Goal: Task Accomplishment & Management: Use online tool/utility

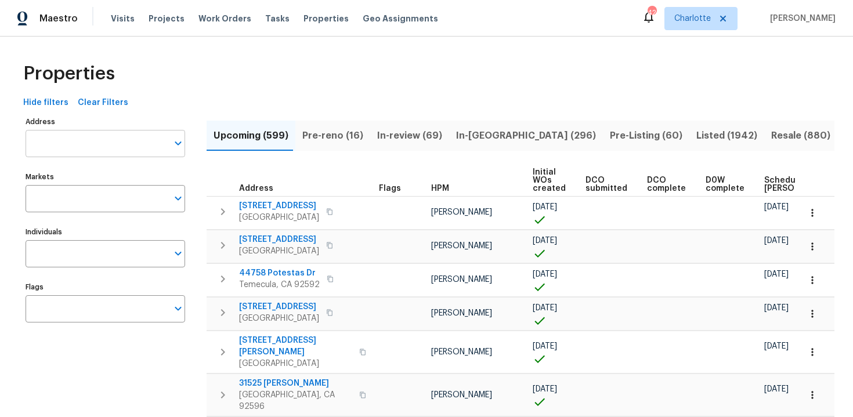
click at [90, 146] on input "Address" at bounding box center [97, 143] width 142 height 27
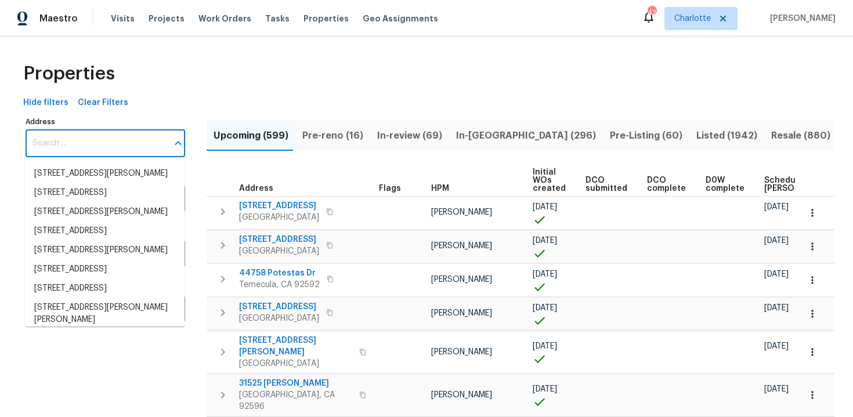
paste input "[STREET_ADDRESS]"
type input "[STREET_ADDRESS]"
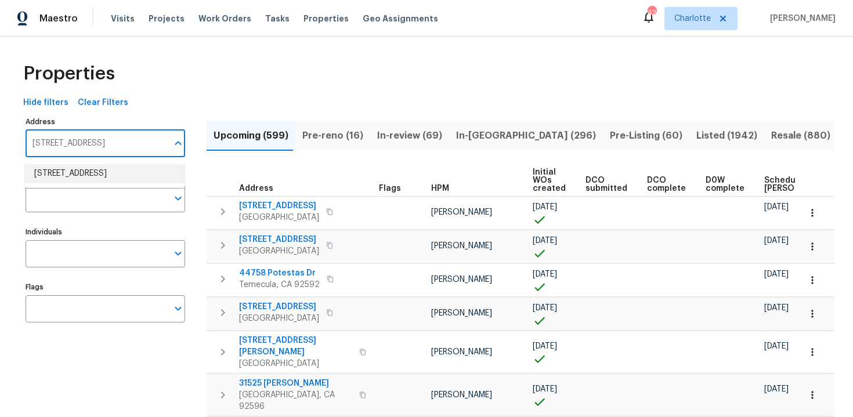
click at [101, 183] on li "[STREET_ADDRESS]" at bounding box center [104, 173] width 159 height 19
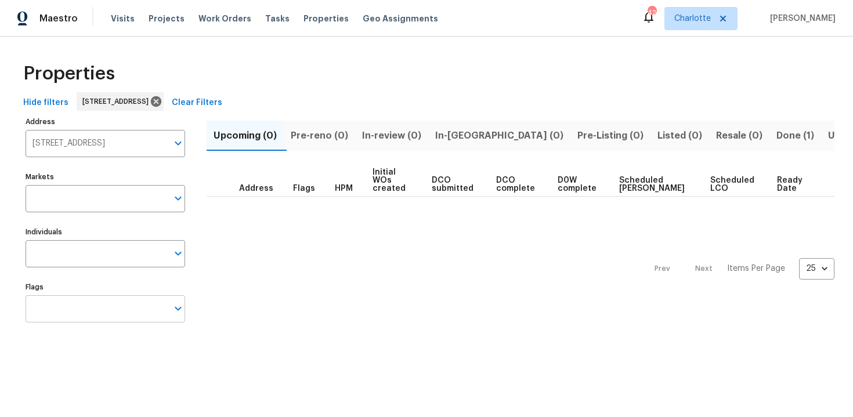
click at [99, 305] on input "Flags" at bounding box center [97, 308] width 142 height 27
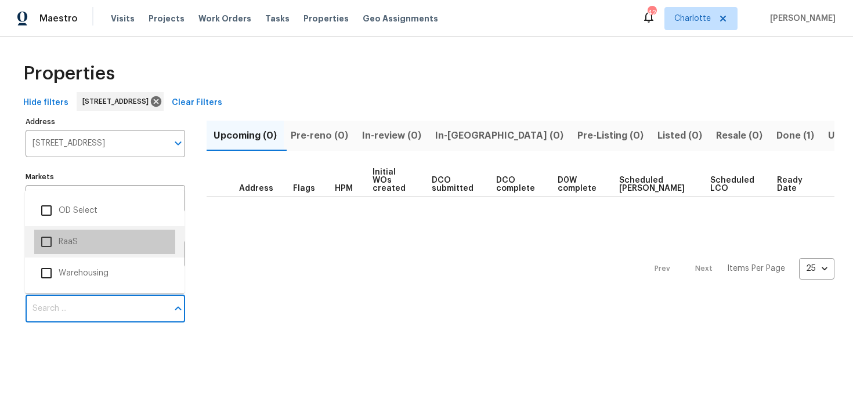
click at [94, 236] on li "RaaS" at bounding box center [104, 242] width 141 height 24
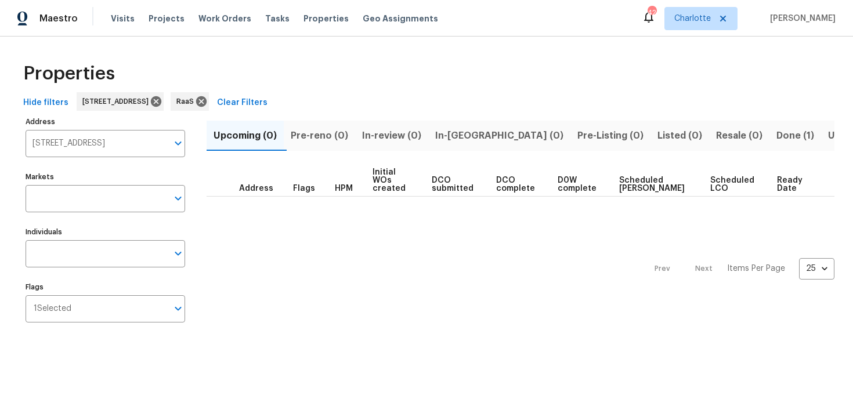
click at [769, 136] on button "Done (1)" at bounding box center [795, 136] width 52 height 30
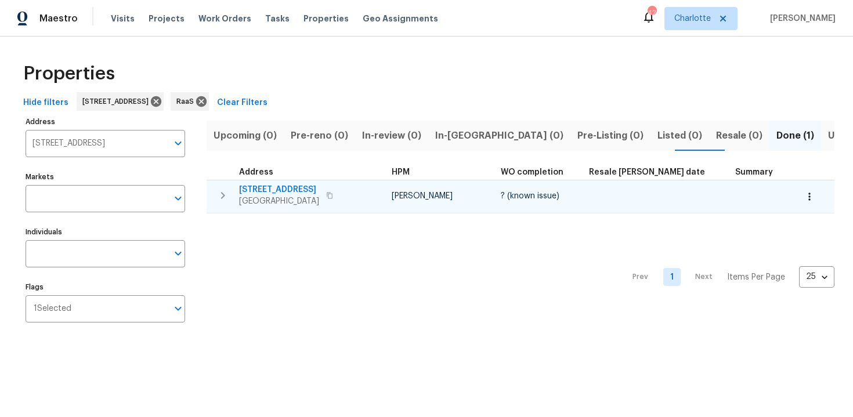
click at [363, 194] on div "[STREET_ADDRESS]" at bounding box center [304, 195] width 130 height 23
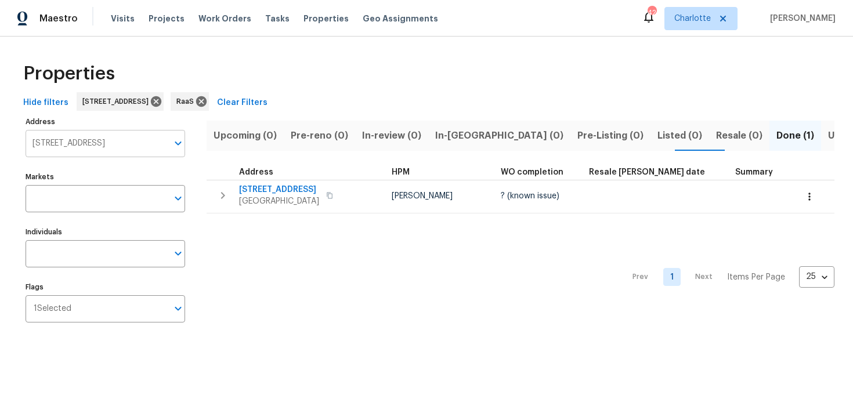
click at [115, 144] on input "[STREET_ADDRESS]" at bounding box center [97, 143] width 142 height 27
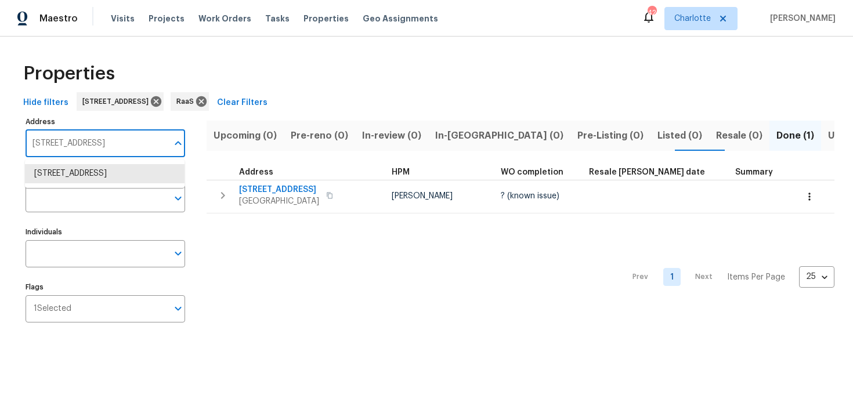
paste input "[STREET_ADDRESS][PERSON_NAME]"
type input "[STREET_ADDRESS][PERSON_NAME]"
click at [117, 172] on li "[STREET_ADDRESS][PERSON_NAME]" at bounding box center [104, 173] width 159 height 19
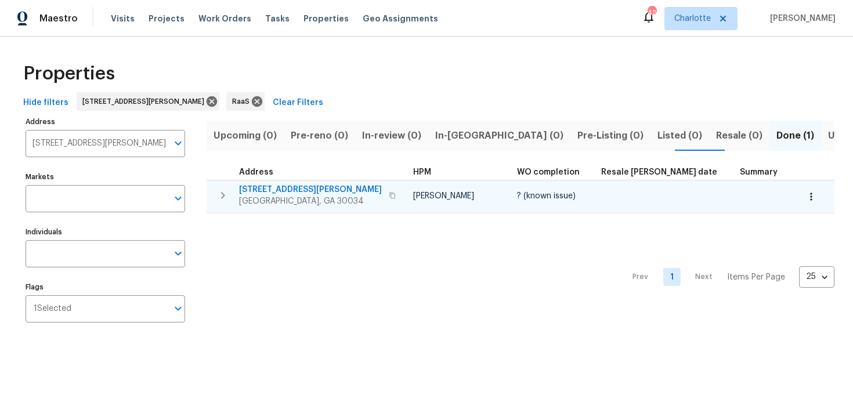
click at [354, 185] on div "[STREET_ADDRESS][PERSON_NAME]" at bounding box center [319, 195] width 160 height 23
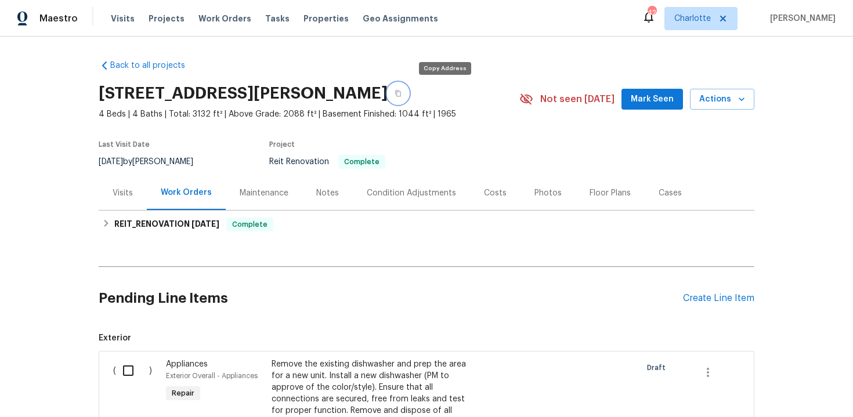
click at [401, 93] on icon "button" at bounding box center [398, 93] width 6 height 6
click at [408, 96] on button "button" at bounding box center [397, 93] width 21 height 21
click at [408, 91] on button "button" at bounding box center [397, 93] width 21 height 21
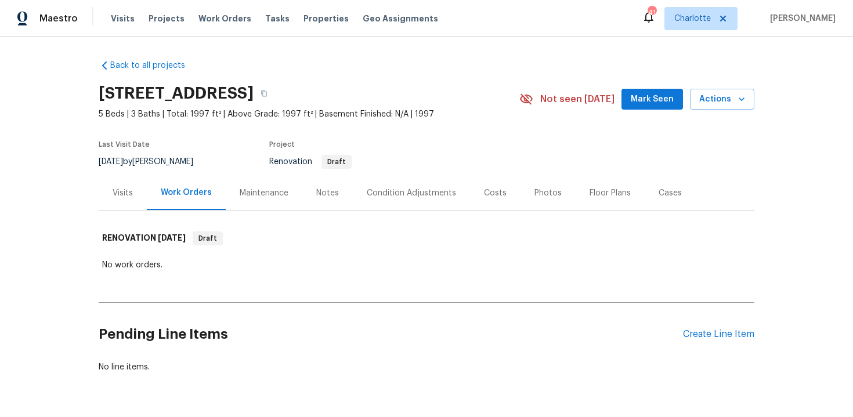
scroll to position [35, 0]
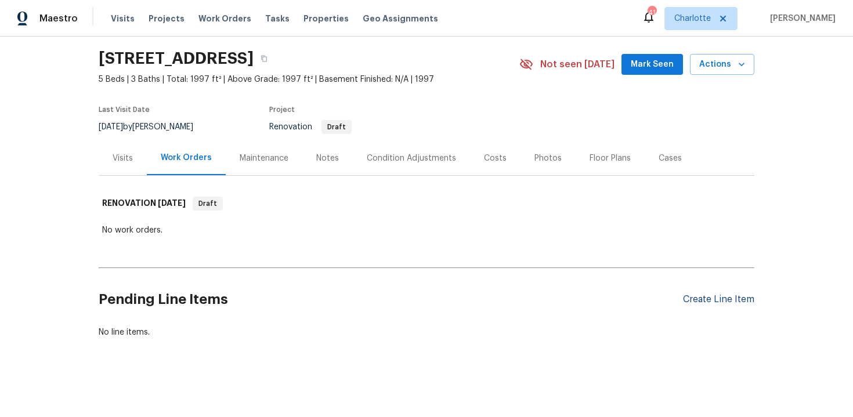
click at [696, 294] on div "Create Line Item" at bounding box center [718, 299] width 71 height 11
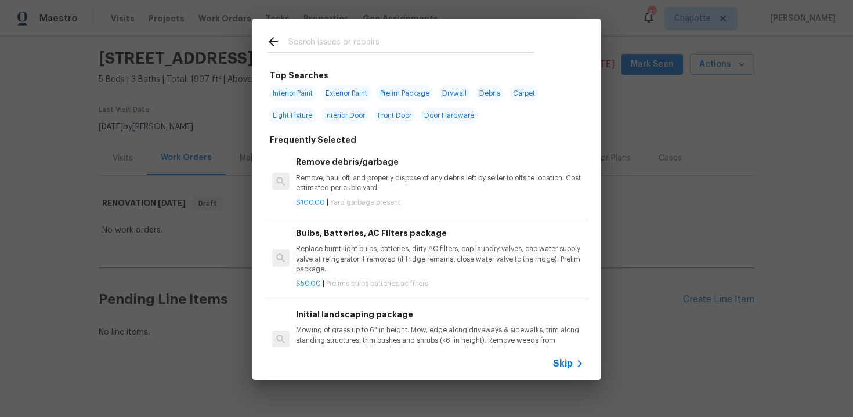
click at [561, 363] on span "Skip" at bounding box center [563, 364] width 20 height 12
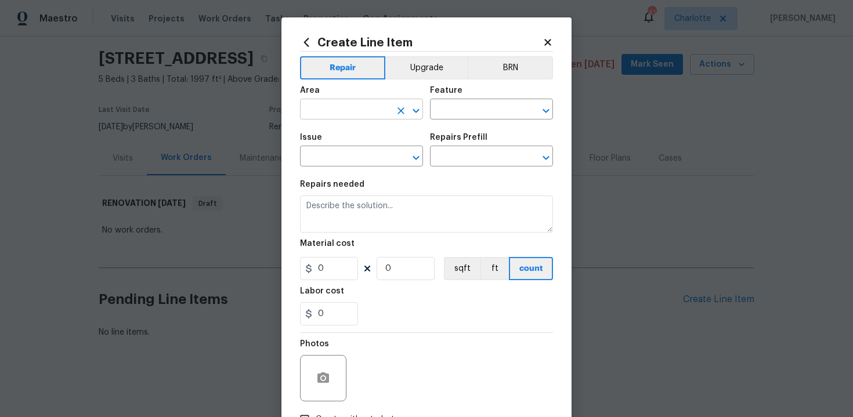
click at [351, 113] on input "text" at bounding box center [345, 110] width 90 height 18
click at [361, 151] on li "Exterior Overall" at bounding box center [361, 155] width 123 height 19
type input "Exterior Overall"
click at [478, 114] on input "text" at bounding box center [475, 110] width 90 height 18
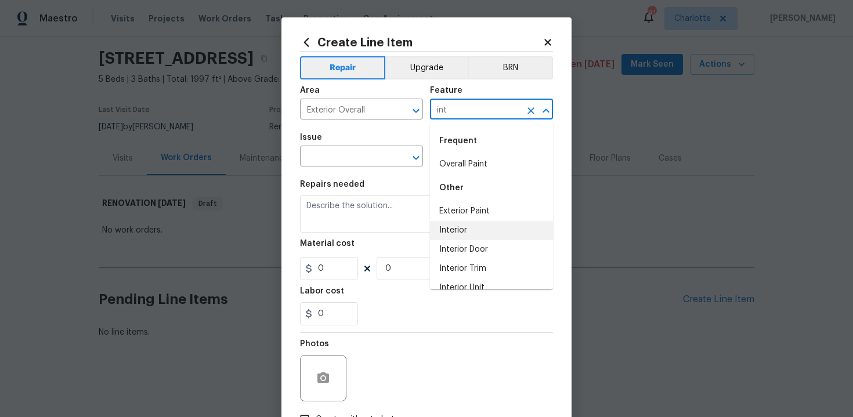
click at [488, 230] on li "Interior" at bounding box center [491, 230] width 123 height 19
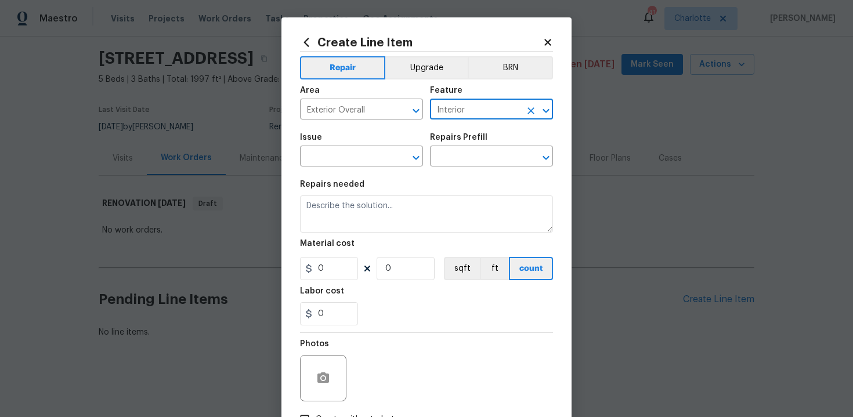
type input "Interior"
click at [338, 148] on div "Issue" at bounding box center [361, 140] width 123 height 15
click at [328, 159] on input "text" at bounding box center [345, 157] width 90 height 18
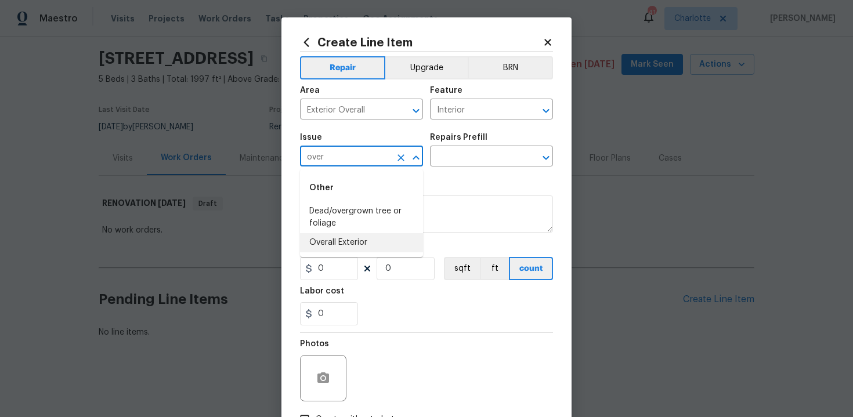
click at [344, 244] on li "Overall Exterior" at bounding box center [361, 242] width 123 height 19
type input "Overall Exterior"
click at [489, 156] on input "text" at bounding box center [475, 157] width 90 height 18
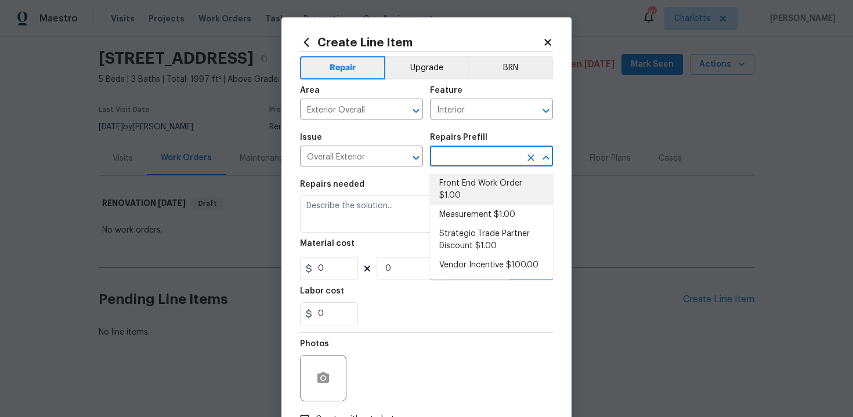
click at [488, 194] on li "Front End Work Order $1.00" at bounding box center [491, 189] width 123 height 31
type input "Front End Work Order $1.00"
type textarea "Placeholder line item for the creation of front end work orders."
type input "1"
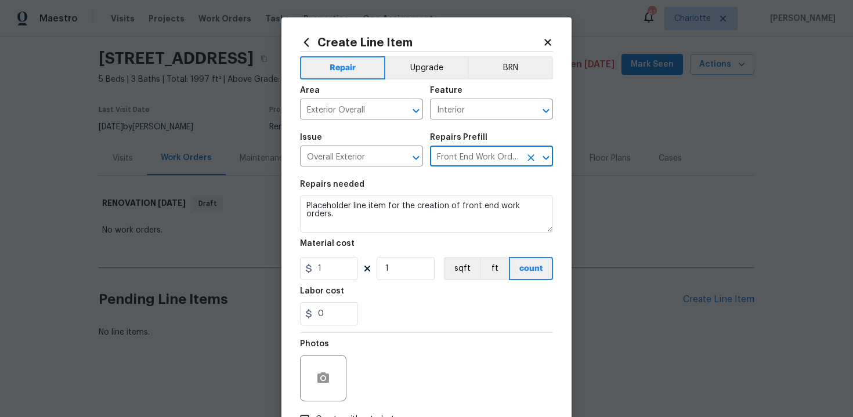
scroll to position [83, 0]
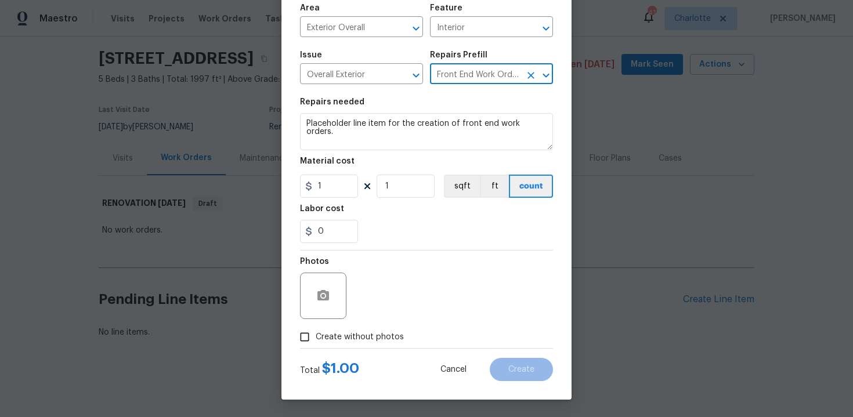
click at [376, 338] on span "Create without photos" at bounding box center [359, 337] width 88 height 12
click at [315, 338] on input "Create without photos" at bounding box center [304, 337] width 22 height 22
checkbox input "true"
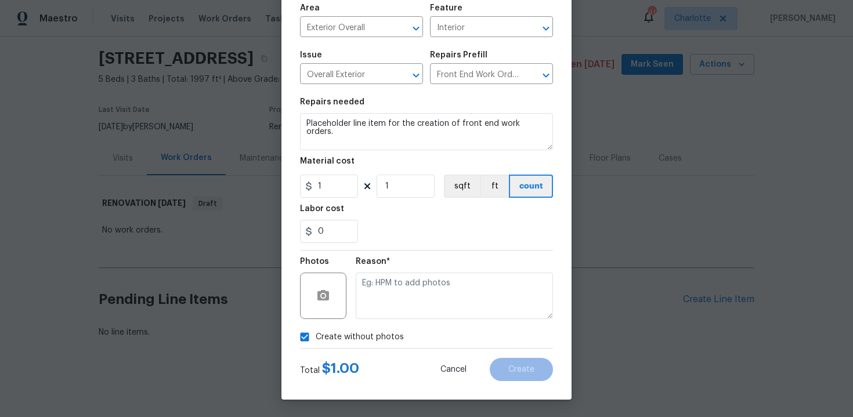
click at [438, 263] on div "Reason*" at bounding box center [454, 264] width 197 height 15
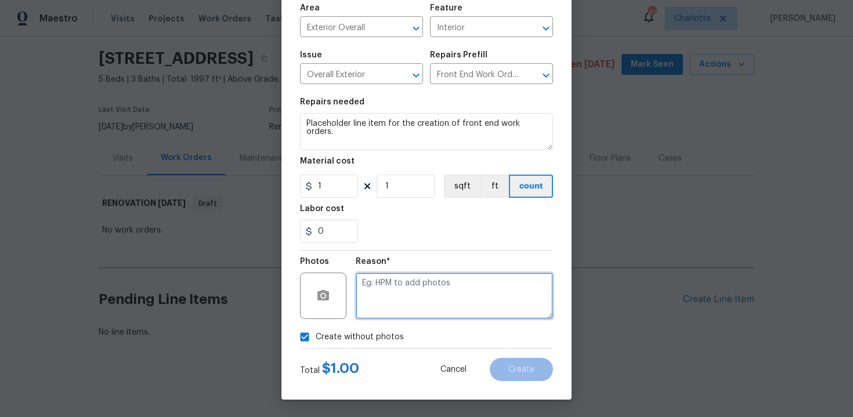
click at [414, 293] on textarea at bounding box center [454, 296] width 197 height 46
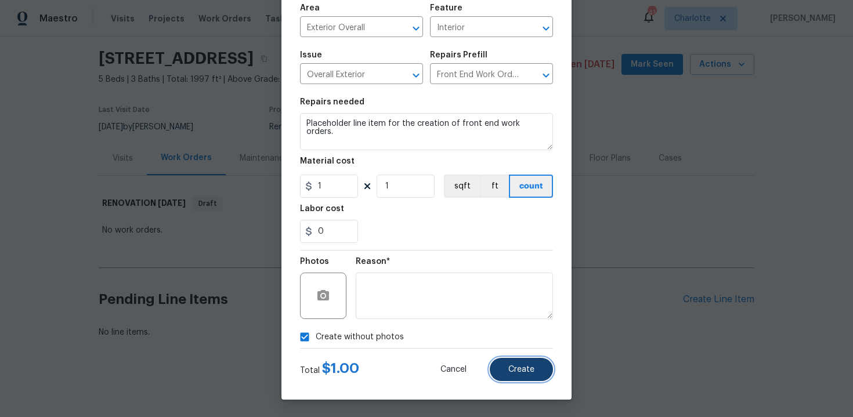
click at [523, 370] on span "Create" at bounding box center [521, 369] width 26 height 9
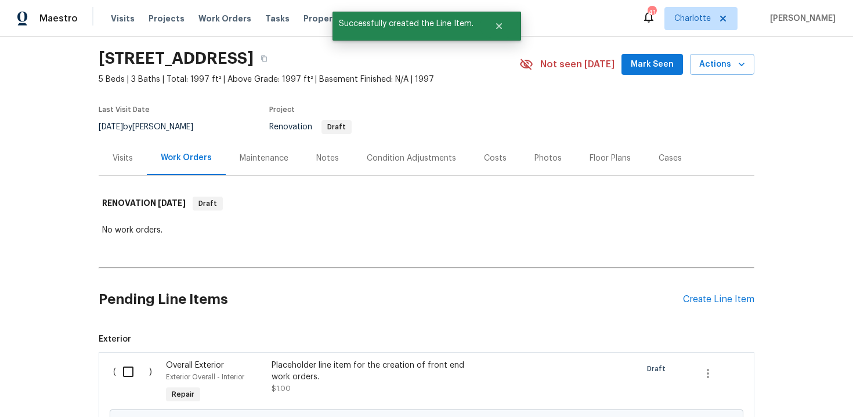
scroll to position [167, 0]
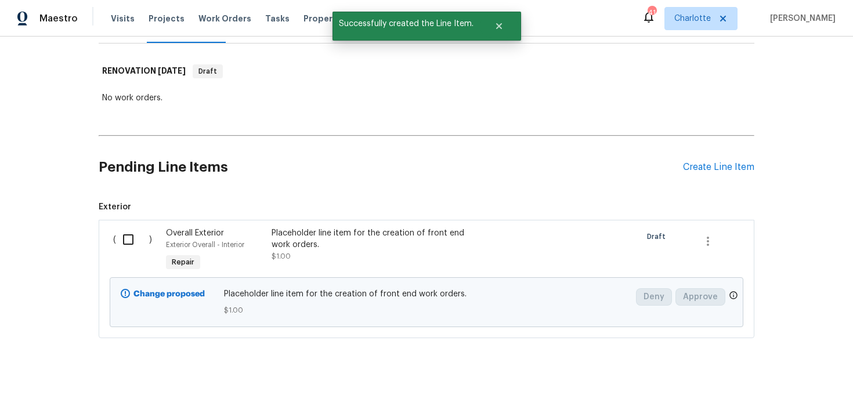
click at [129, 242] on input "checkbox" at bounding box center [132, 239] width 33 height 24
checkbox input "true"
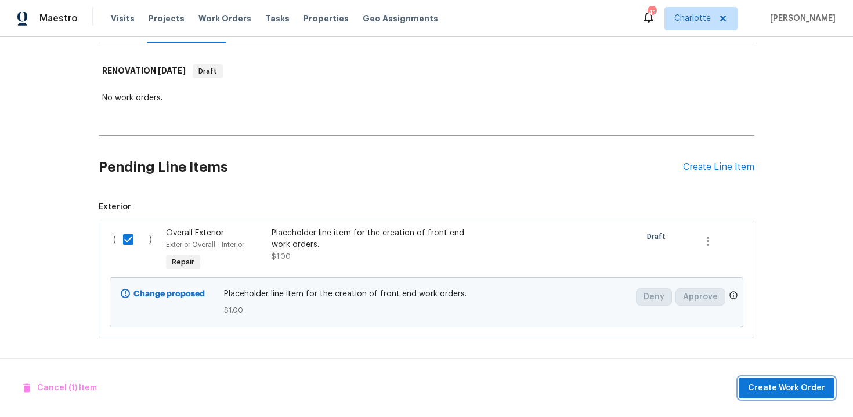
click at [796, 387] on span "Create Work Order" at bounding box center [786, 388] width 77 height 14
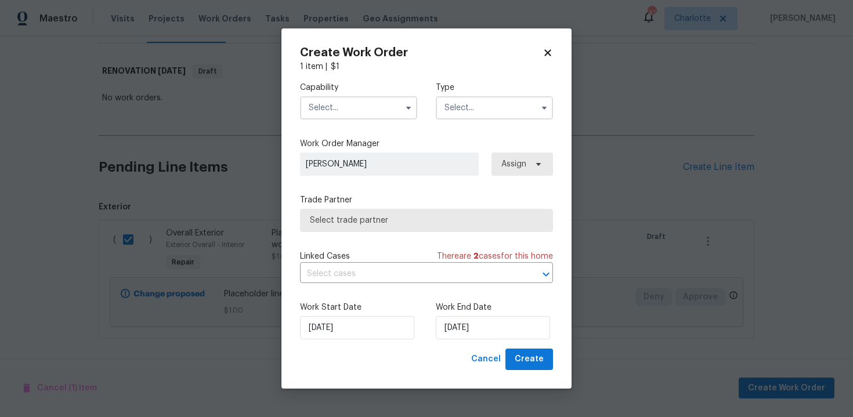
click at [393, 106] on input "text" at bounding box center [358, 107] width 117 height 23
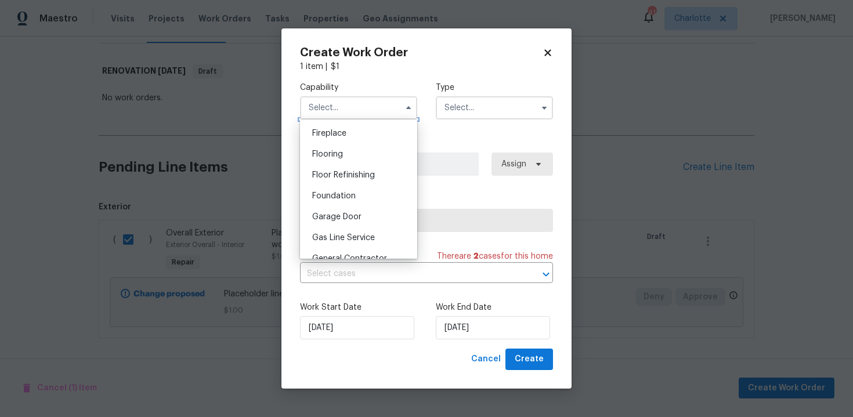
scroll to position [516, 0]
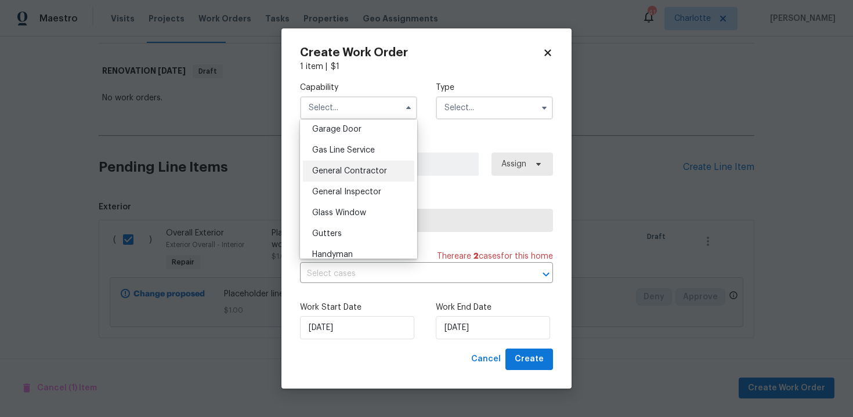
click at [368, 173] on span "General Contractor" at bounding box center [349, 171] width 75 height 8
type input "General Contractor"
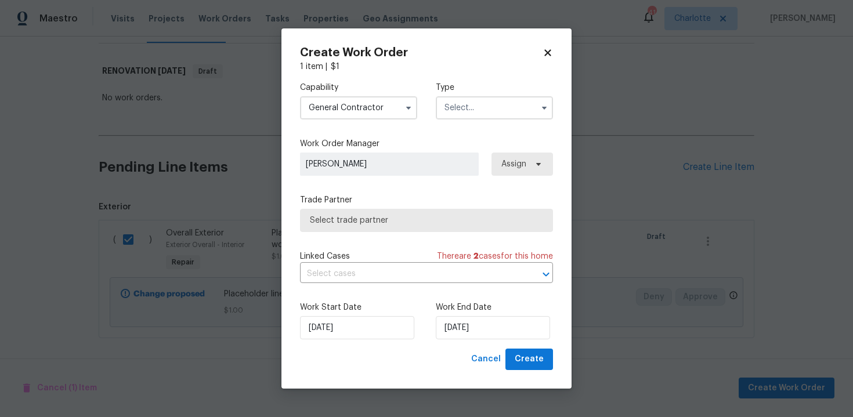
click at [512, 104] on input "text" at bounding box center [494, 107] width 117 height 23
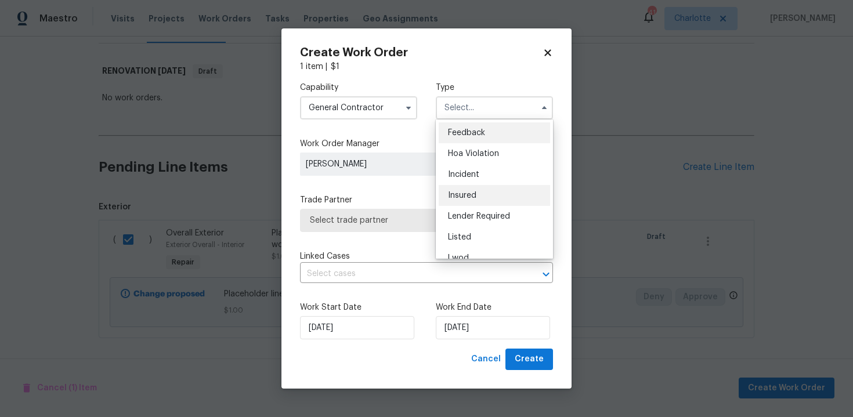
scroll to position [138, 0]
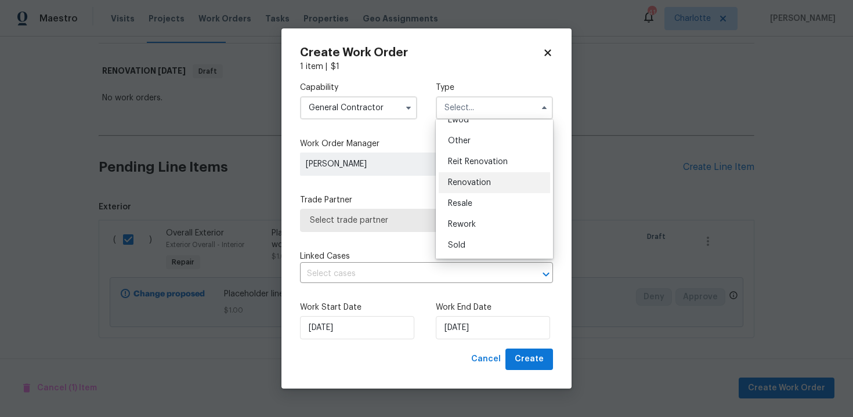
click at [488, 188] on div "Renovation" at bounding box center [493, 182] width 111 height 21
type input "Renovation"
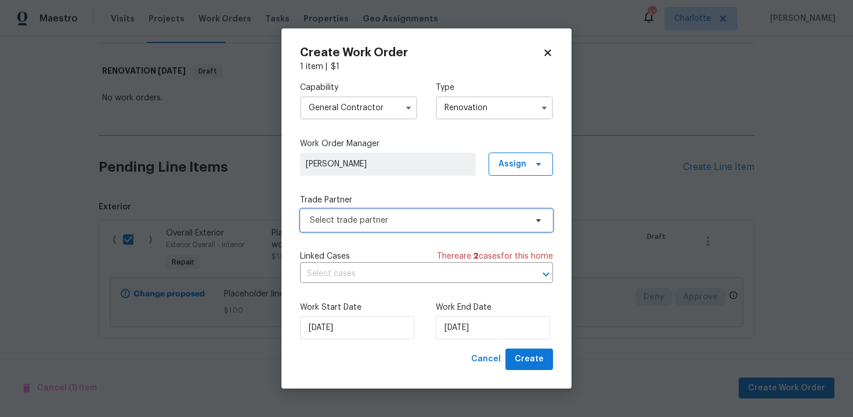
click at [419, 222] on span "Select trade partner" at bounding box center [418, 221] width 216 height 12
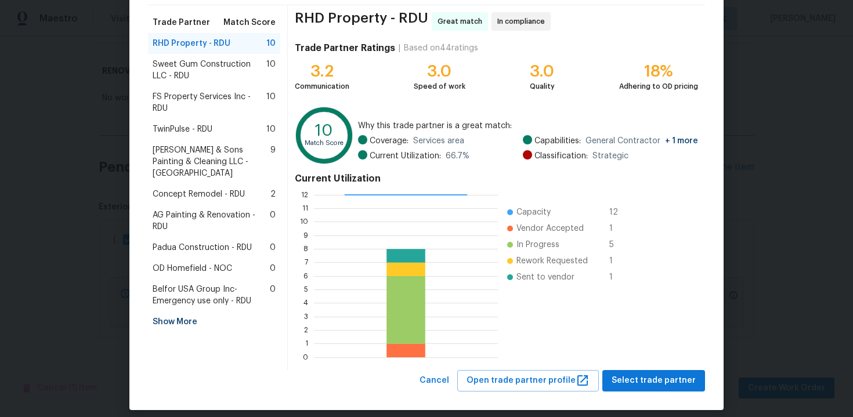
scroll to position [95, 0]
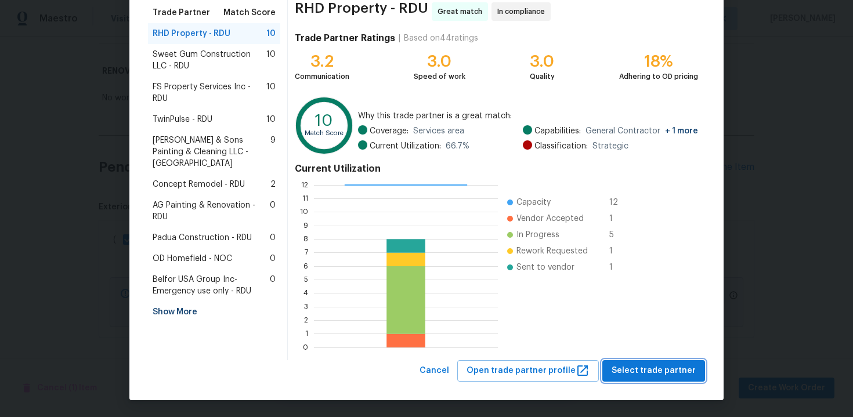
click at [682, 362] on button "Select trade partner" at bounding box center [653, 370] width 103 height 21
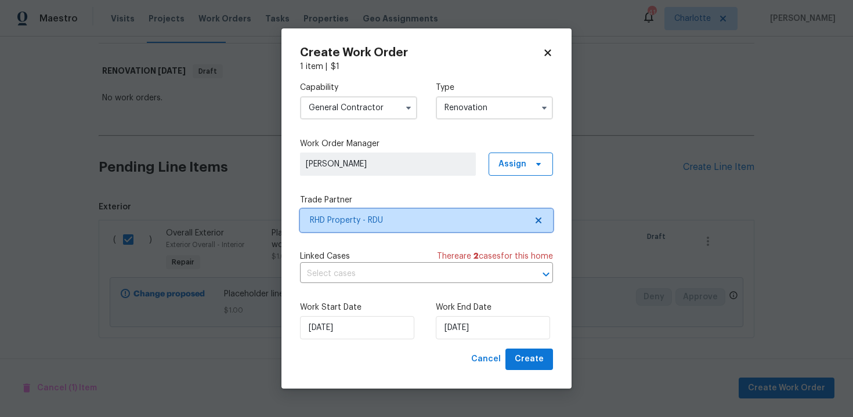
scroll to position [0, 0]
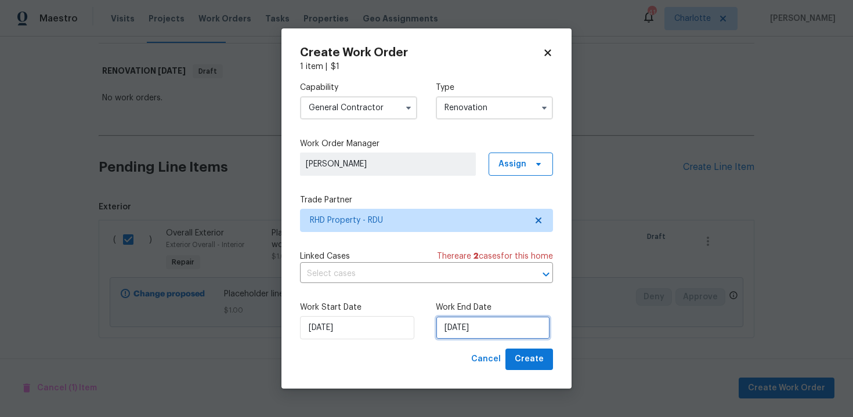
click at [494, 328] on input "10/10/2025" at bounding box center [493, 327] width 114 height 23
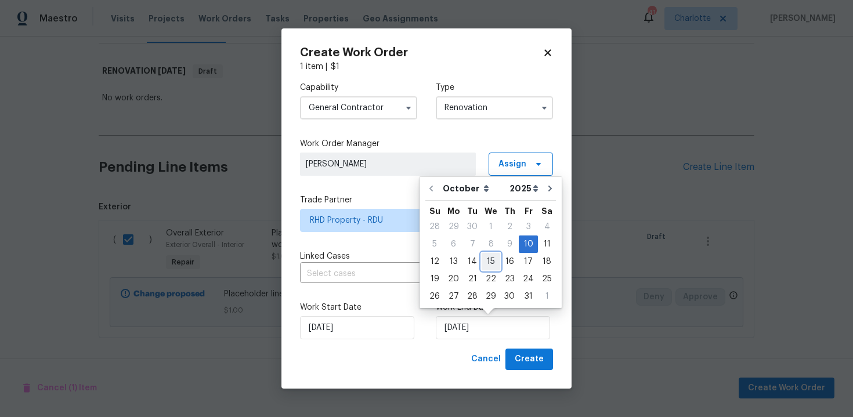
click at [492, 260] on div "15" at bounding box center [490, 261] width 19 height 16
type input "15/10/2025"
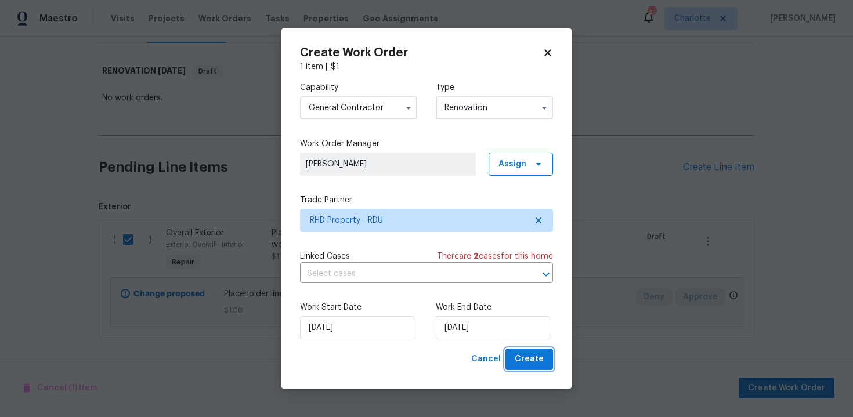
click at [541, 361] on span "Create" at bounding box center [528, 359] width 29 height 14
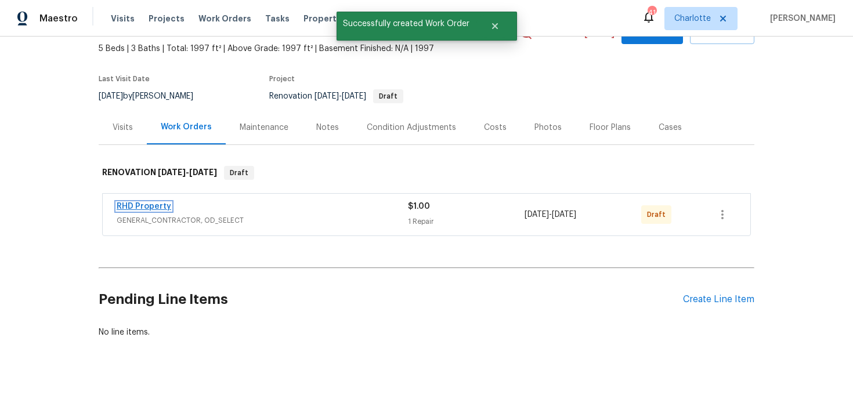
click at [152, 207] on link "RHD Property" at bounding box center [144, 206] width 55 height 8
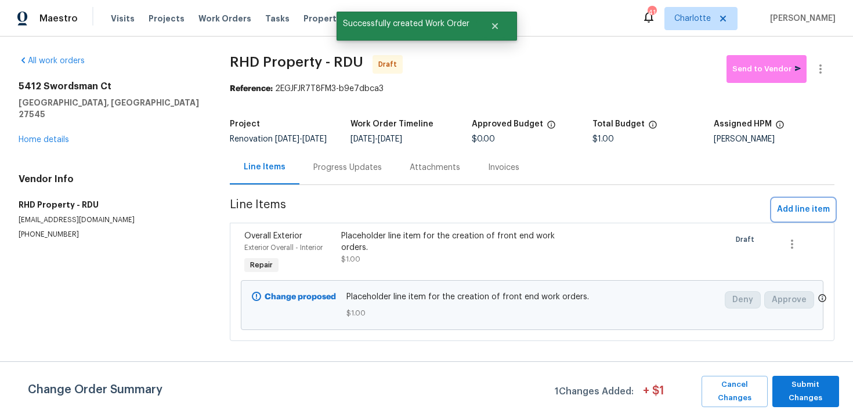
click at [787, 217] on span "Add line item" at bounding box center [803, 209] width 53 height 14
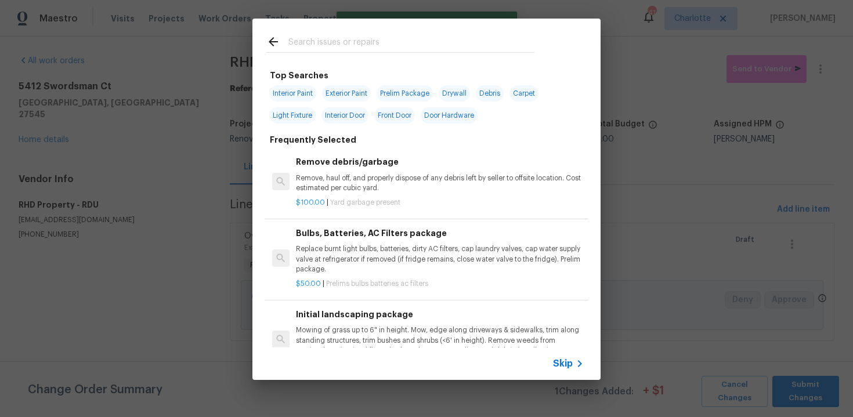
click at [562, 360] on span "Skip" at bounding box center [563, 364] width 20 height 12
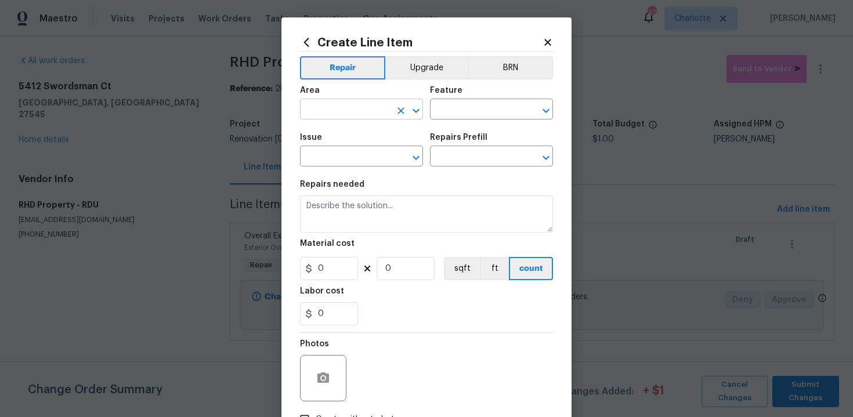
click at [352, 113] on input "text" at bounding box center [345, 110] width 90 height 18
click at [361, 144] on li "Exterior Addition" at bounding box center [361, 136] width 123 height 19
type input "Exterior Addition"
click at [401, 113] on icon "Clear" at bounding box center [401, 111] width 12 height 12
click at [393, 154] on li "Exterior Overall" at bounding box center [361, 155] width 123 height 19
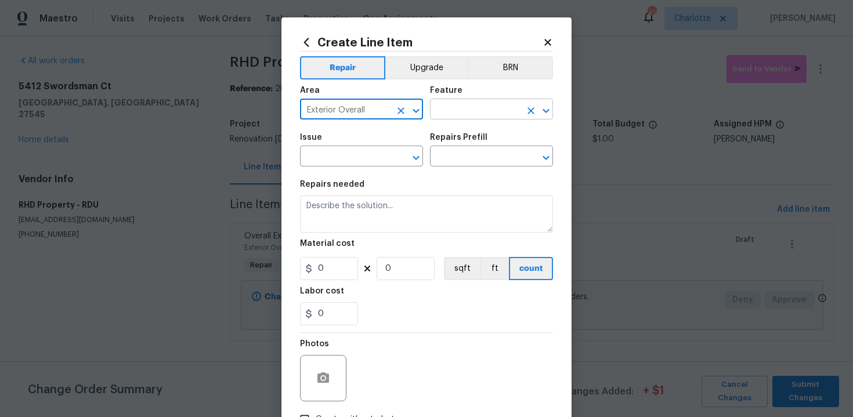
type input "Exterior Overall"
click at [468, 118] on input "text" at bounding box center [475, 110] width 90 height 18
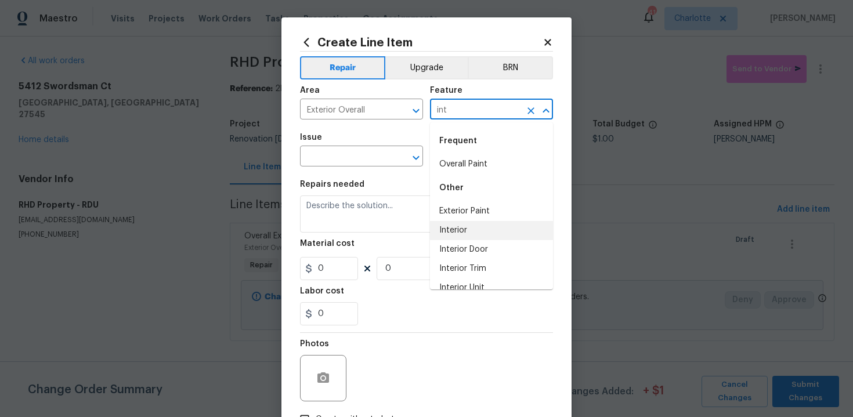
click at [466, 231] on li "Interior" at bounding box center [491, 230] width 123 height 19
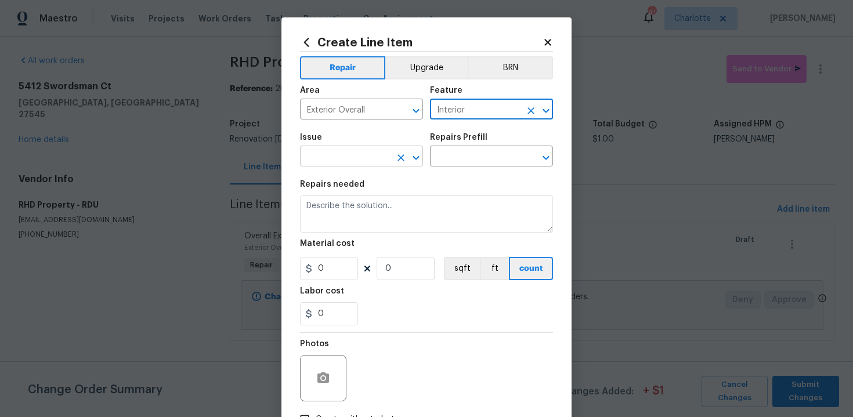
type input "Interior"
click at [349, 159] on input "text" at bounding box center [345, 157] width 90 height 18
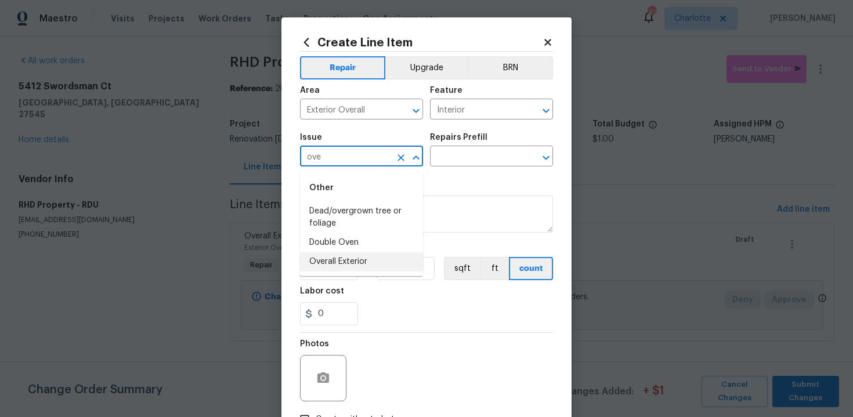
click at [339, 259] on li "Overall Exterior" at bounding box center [361, 261] width 123 height 19
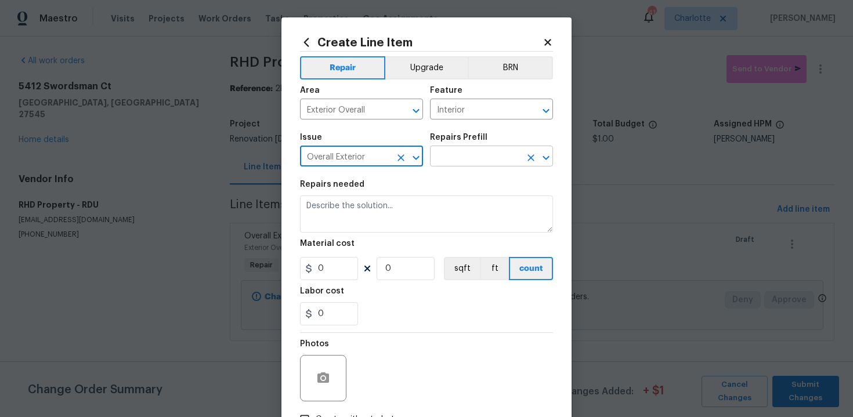
type input "Overall Exterior"
click at [481, 162] on input "text" at bounding box center [475, 157] width 90 height 18
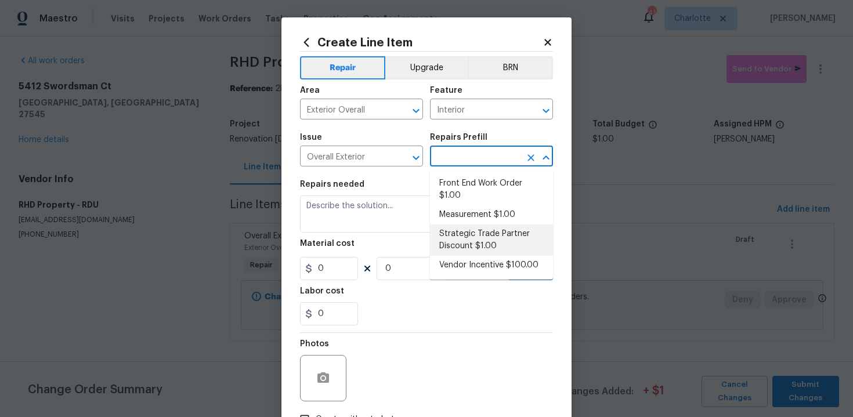
click at [487, 240] on li "Strategic Trade Partner Discount $1.00" at bounding box center [491, 239] width 123 height 31
type input "Strategic Trade Partner Discount $1.00"
type textarea "Calculate and apply 5% STPP discount to the total of the work order as a negati…"
type input "1"
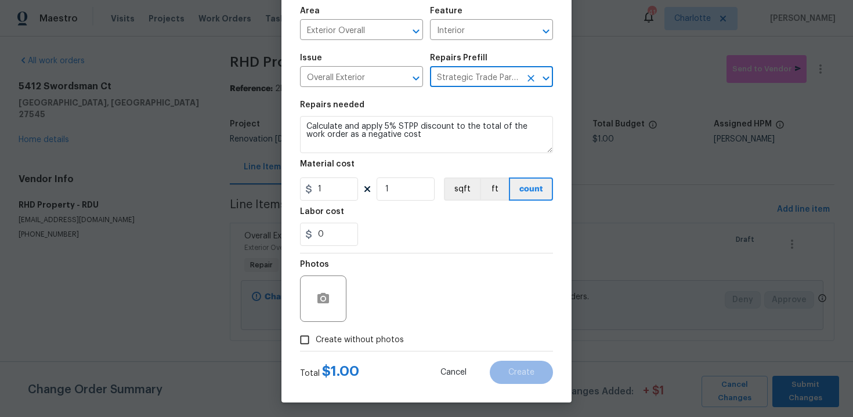
scroll to position [83, 0]
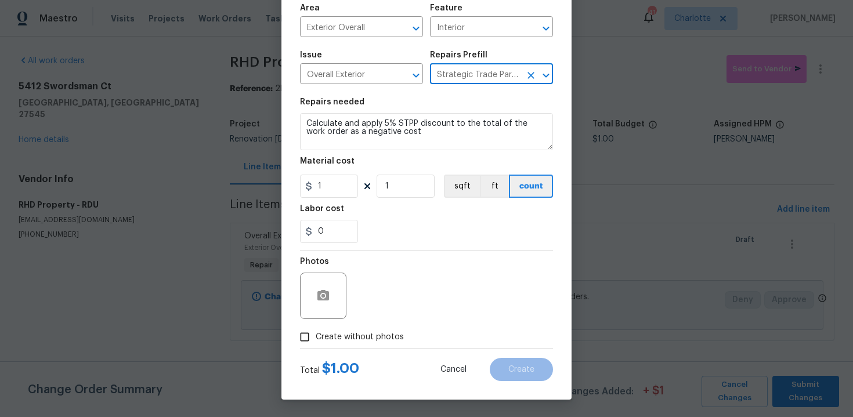
click at [336, 339] on span "Create without photos" at bounding box center [359, 337] width 88 height 12
click at [315, 339] on input "Create without photos" at bounding box center [304, 337] width 22 height 22
checkbox input "true"
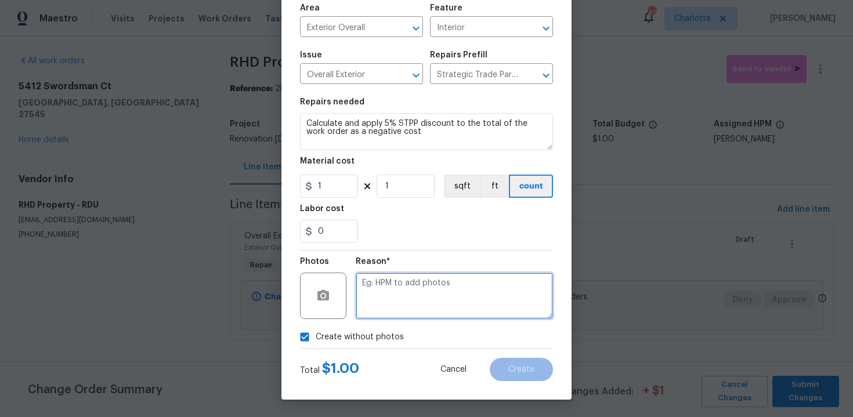
click at [380, 300] on textarea at bounding box center [454, 296] width 197 height 46
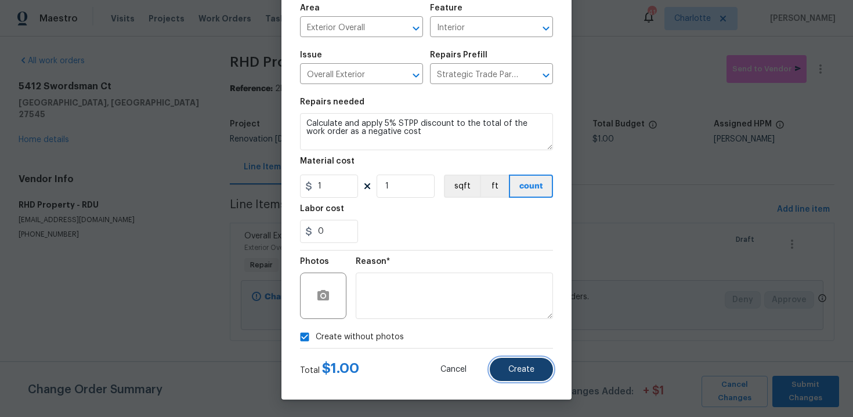
click at [534, 372] on button "Create" at bounding box center [520, 369] width 63 height 23
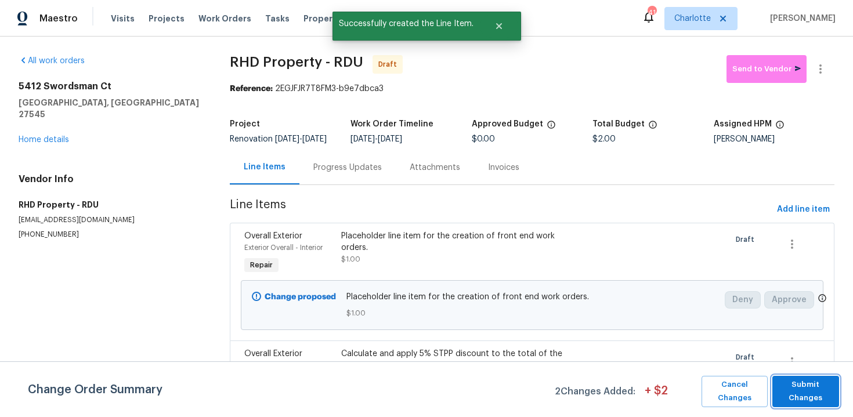
click at [810, 382] on span "Submit Changes" at bounding box center [805, 391] width 55 height 27
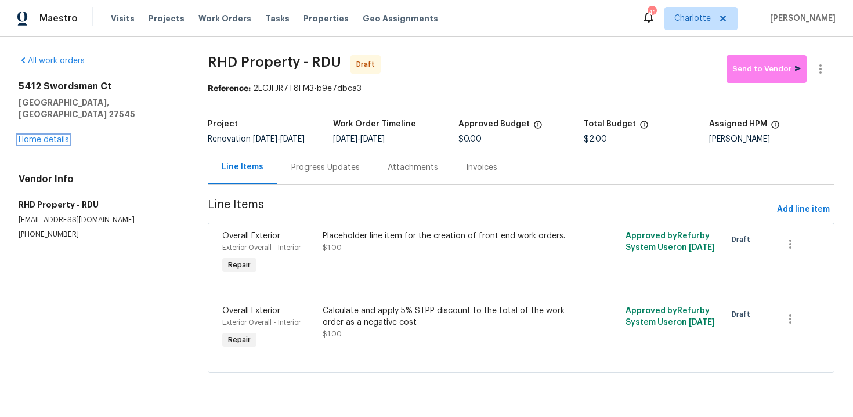
click at [29, 136] on link "Home details" at bounding box center [44, 140] width 50 height 8
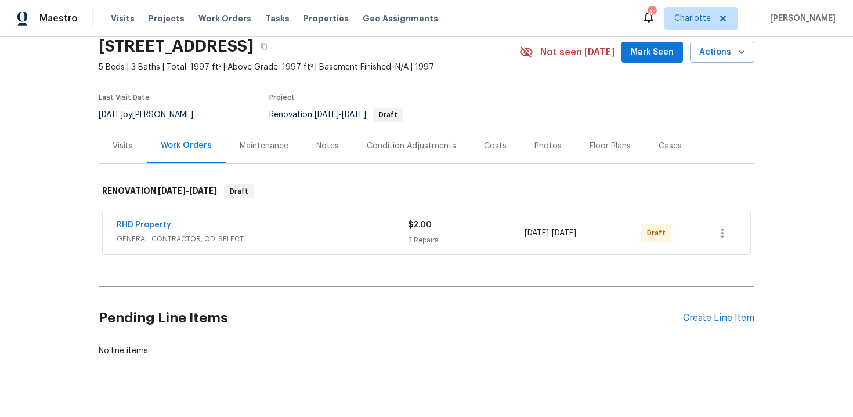
scroll to position [66, 0]
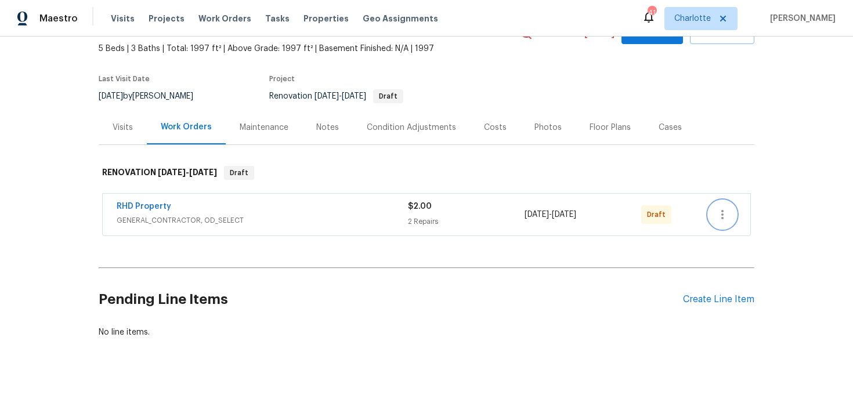
click at [724, 211] on icon "button" at bounding box center [722, 215] width 14 height 14
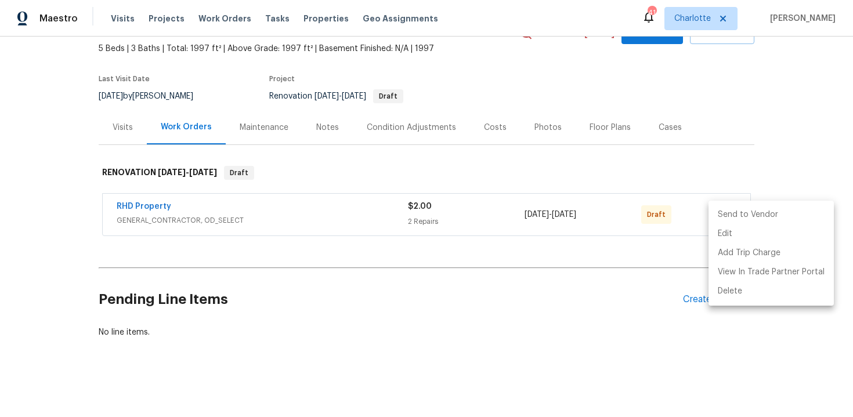
click at [759, 214] on li "Send to Vendor" at bounding box center [770, 214] width 125 height 19
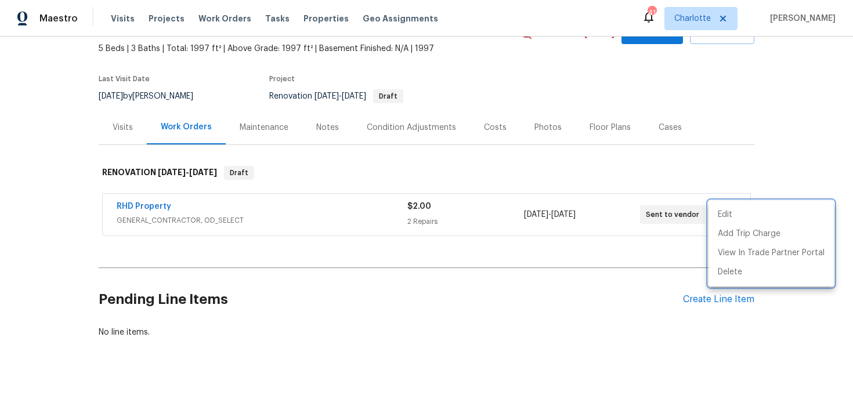
click at [810, 143] on div at bounding box center [426, 208] width 853 height 417
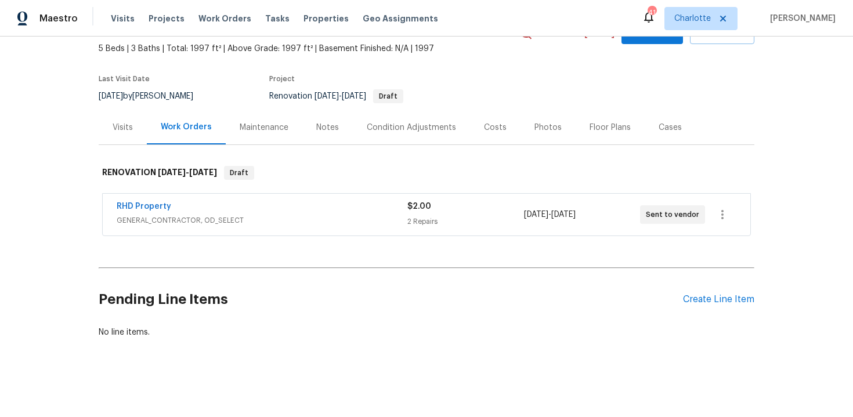
click at [810, 143] on div "Back to all projects 5412 Swordsman Ct, Knightdale, NC 27545 5 Beds | 3 Baths |…" at bounding box center [426, 227] width 853 height 380
